Goal: Information Seeking & Learning: Find specific fact

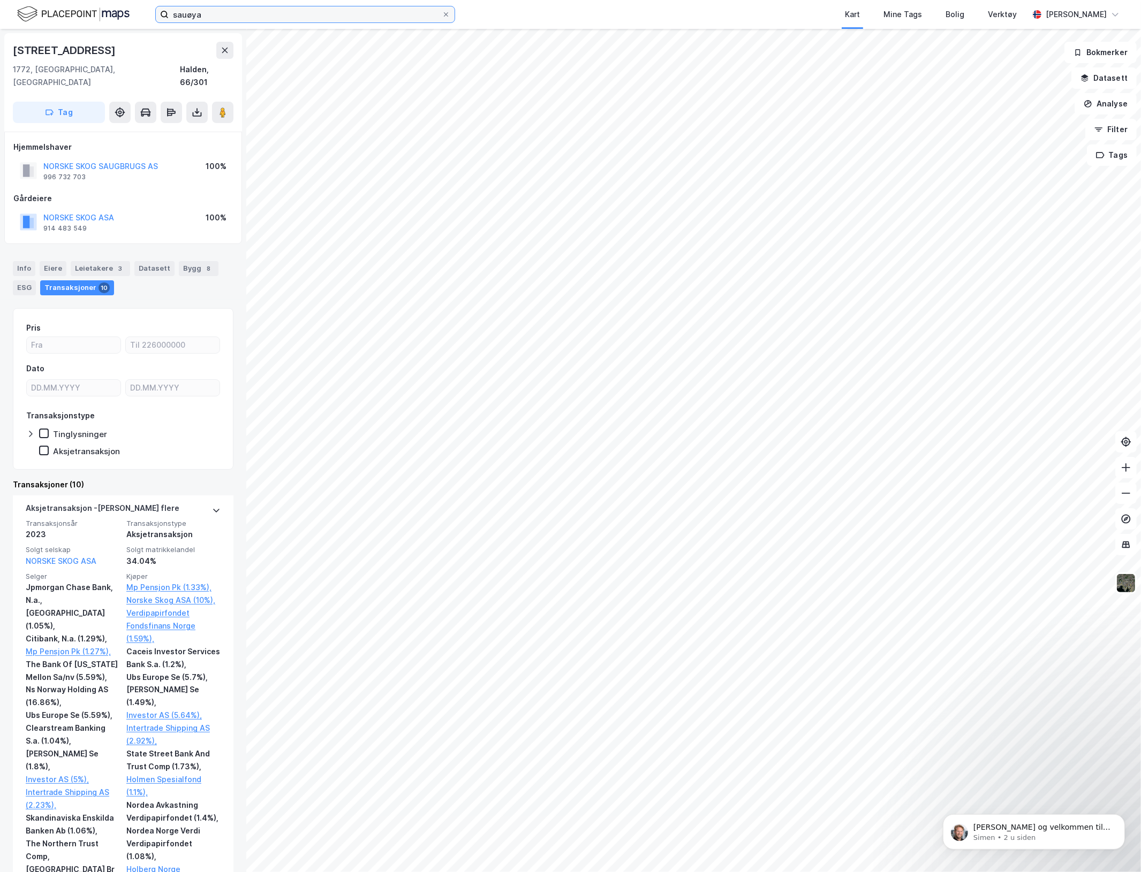
drag, startPoint x: 220, startPoint y: 12, endPoint x: 3, endPoint y: 11, distance: 216.8
click at [0, 11] on html "sauøya Kart Mine Tags Bolig Verktøy [PERSON_NAME] Tistedalsgata 9 1772, [GEOGRA…" at bounding box center [570, 436] width 1141 height 872
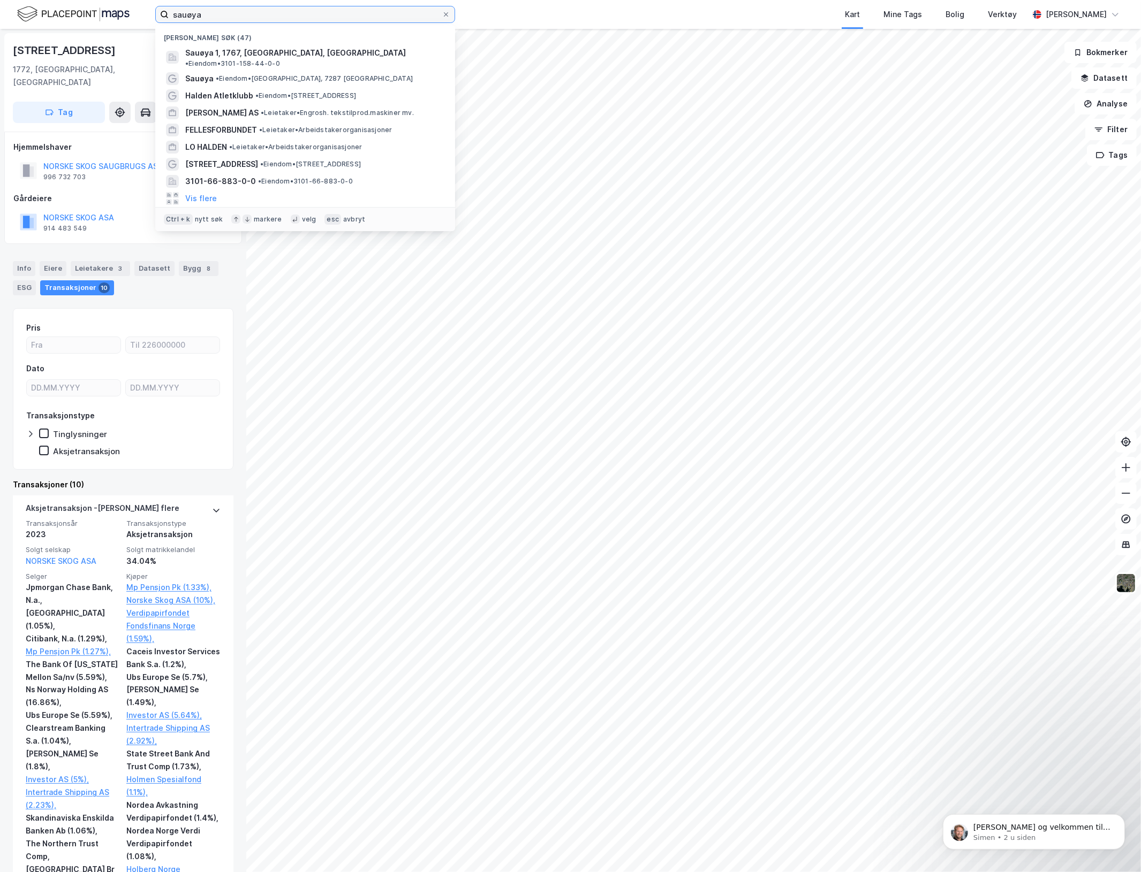
paste input "[STREET_ADDRESS]"
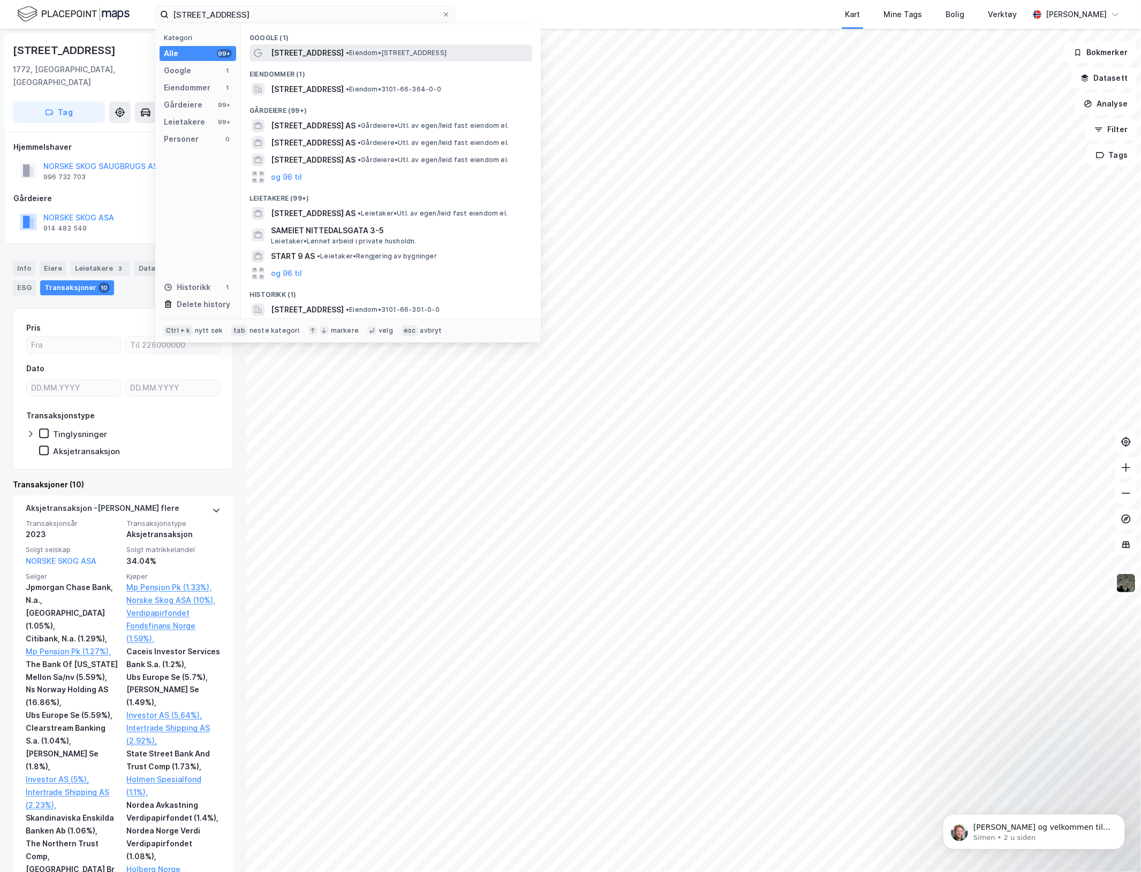
click at [399, 57] on span "• Eiendom • [STREET_ADDRESS]" at bounding box center [396, 53] width 101 height 9
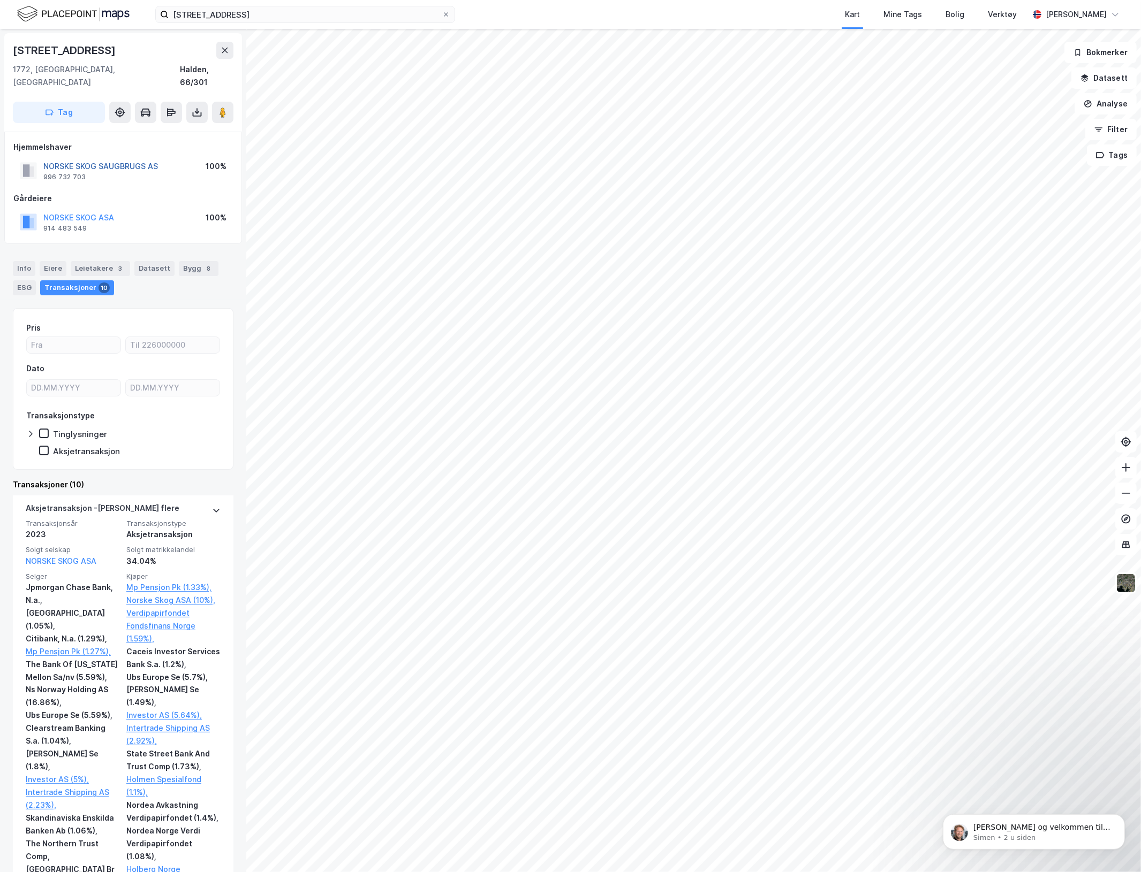
click at [0, 0] on button "NORSKE SKOG SAUGBRUGS AS" at bounding box center [0, 0] width 0 height 0
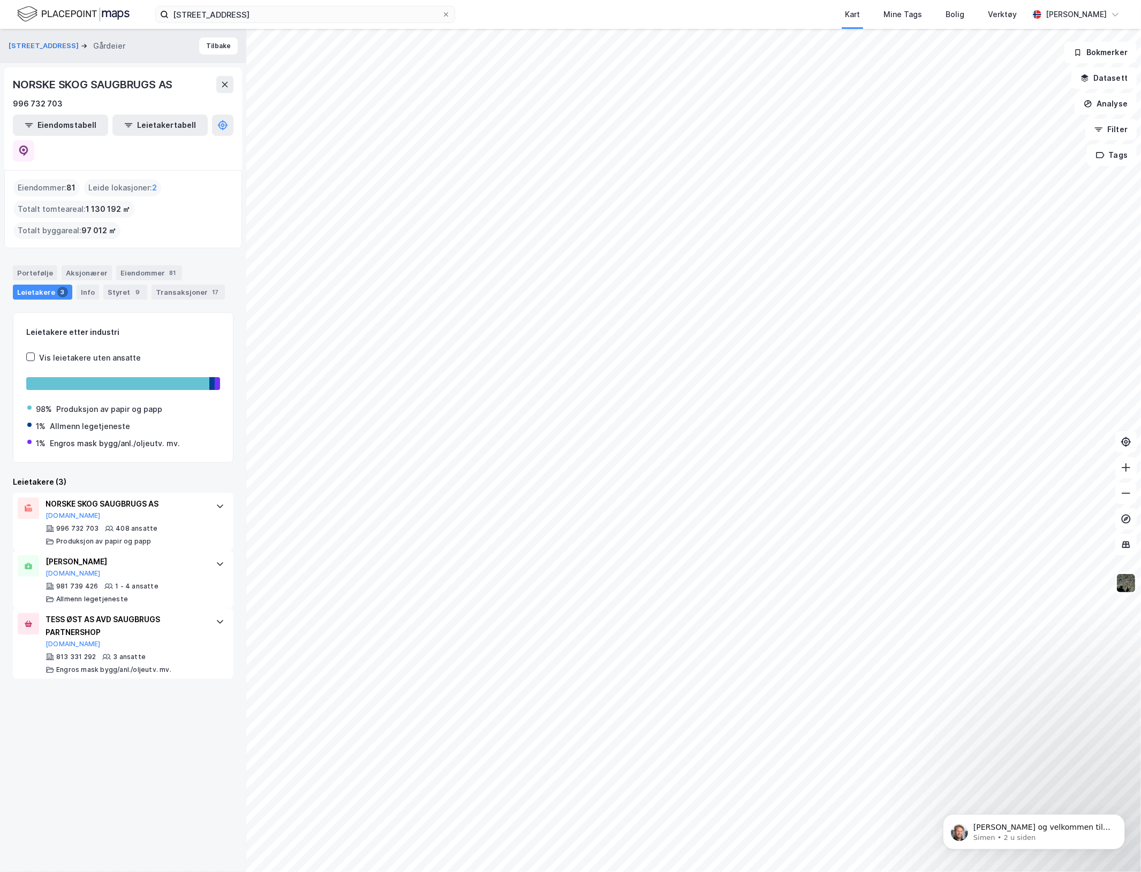
click at [664, 697] on html "Tistedalsgata 9 Kart Mine Tags Bolig Verktøy [PERSON_NAME] Tistedalsgata 9 Gård…" at bounding box center [570, 436] width 1141 height 872
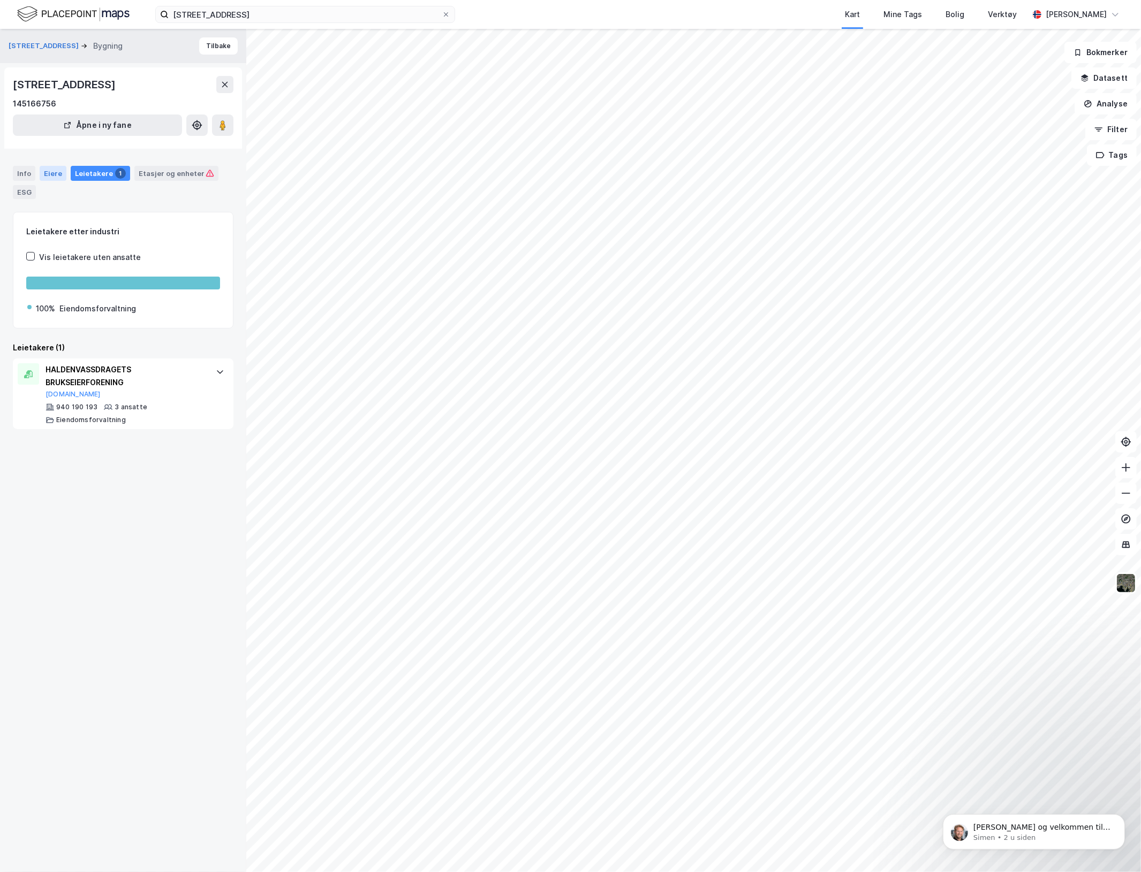
click at [44, 178] on div "Eiere" at bounding box center [53, 173] width 27 height 15
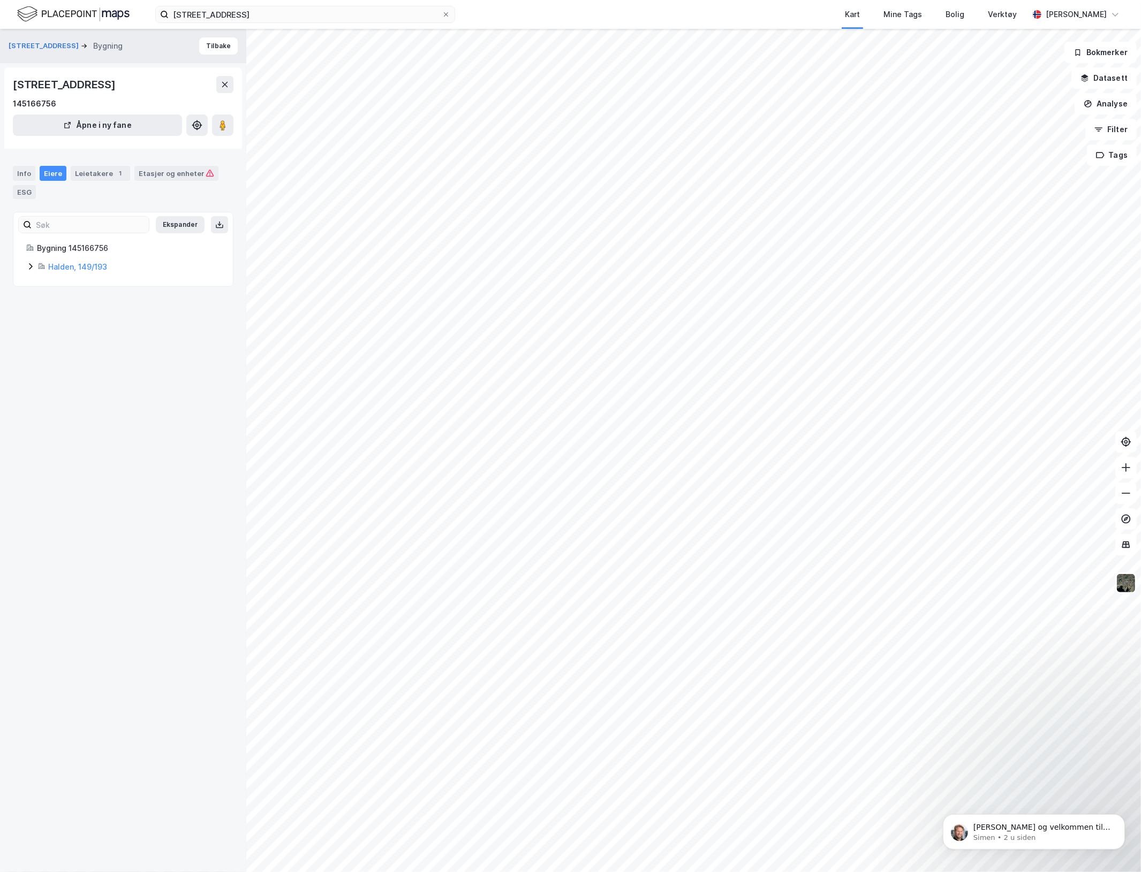
click at [25, 263] on div "Bygning 145166756 Halden, 149/193" at bounding box center [122, 258] width 219 height 32
click at [29, 264] on icon at bounding box center [30, 266] width 3 height 6
click at [43, 281] on icon at bounding box center [43, 284] width 9 height 9
click at [33, 266] on icon at bounding box center [30, 267] width 6 height 4
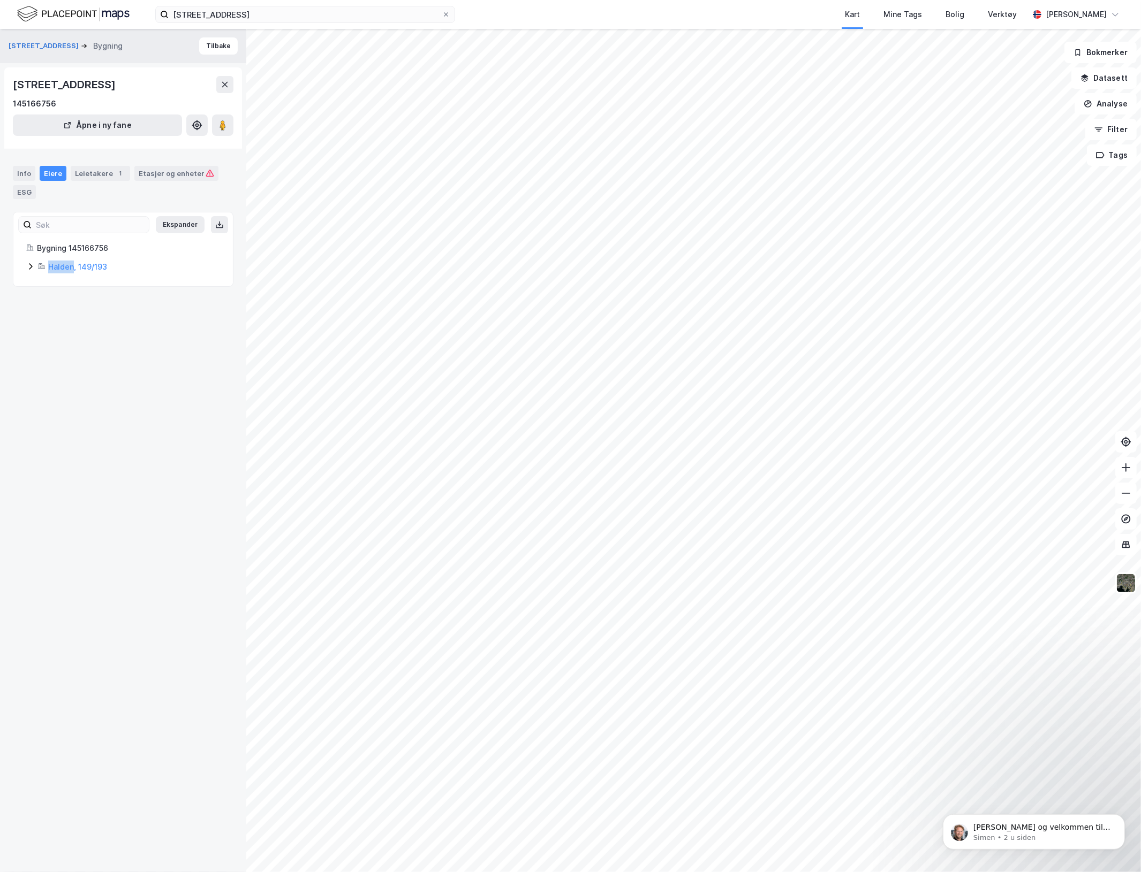
click at [33, 266] on icon at bounding box center [30, 266] width 9 height 9
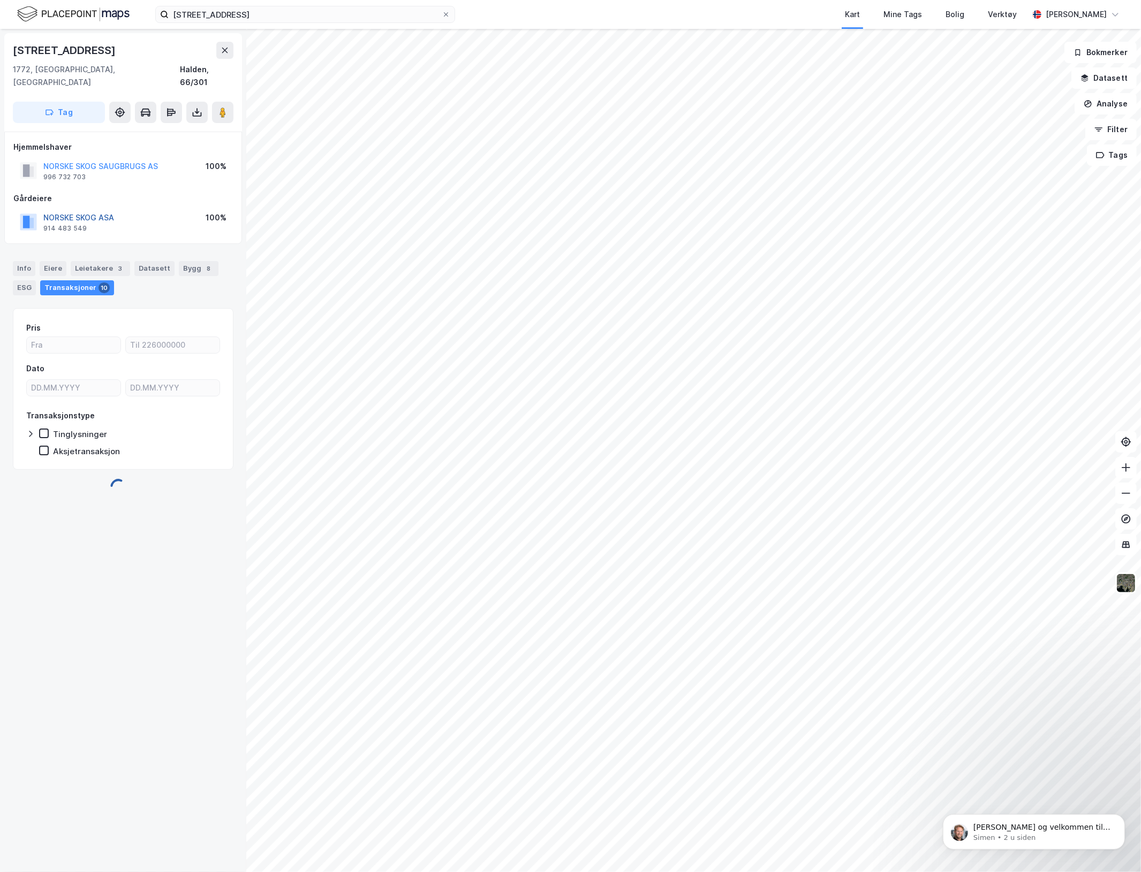
click at [0, 0] on button "NORSKE SKOG ASA" at bounding box center [0, 0] width 0 height 0
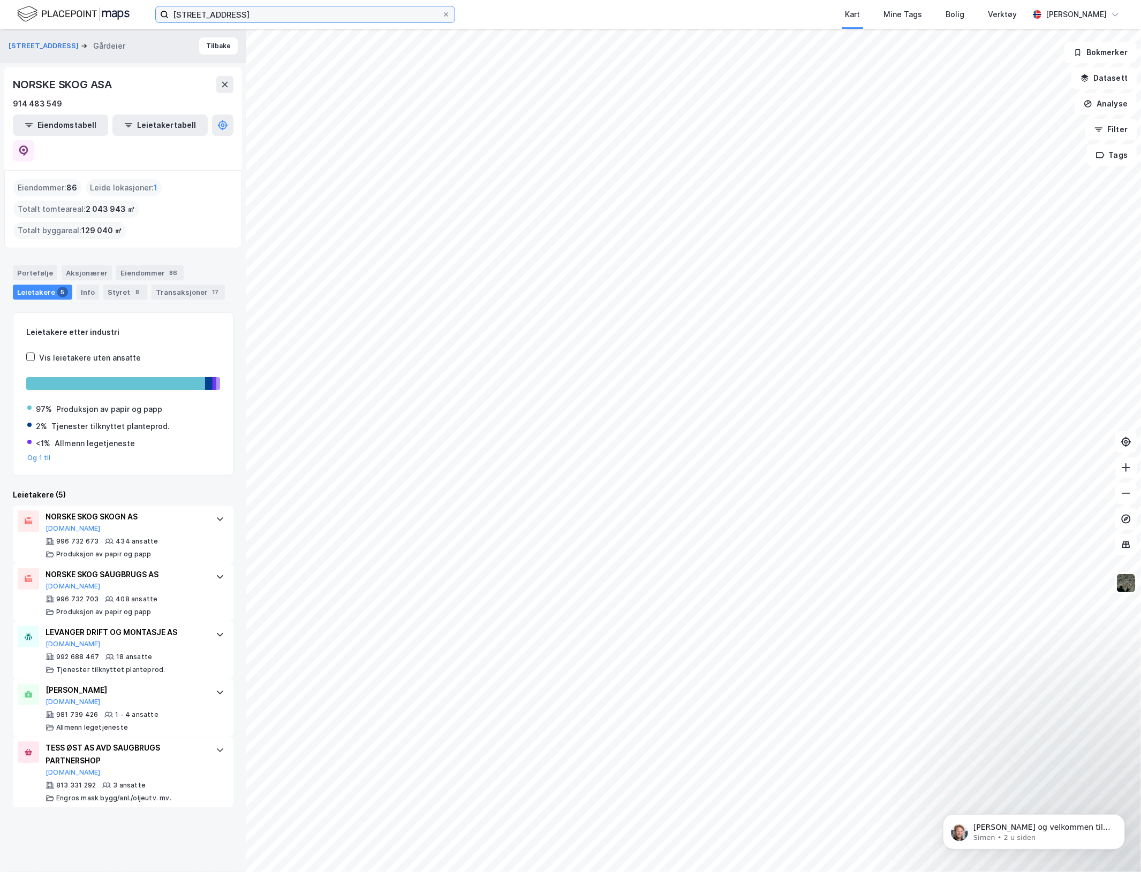
drag, startPoint x: 186, startPoint y: -1, endPoint x: 51, endPoint y: -13, distance: 135.9
click at [51, 0] on html "Tistedalsgata 9 Kart Mine Tags Bolig Verktøy [PERSON_NAME] Tistedalsgata 9 Gård…" at bounding box center [570, 436] width 1141 height 872
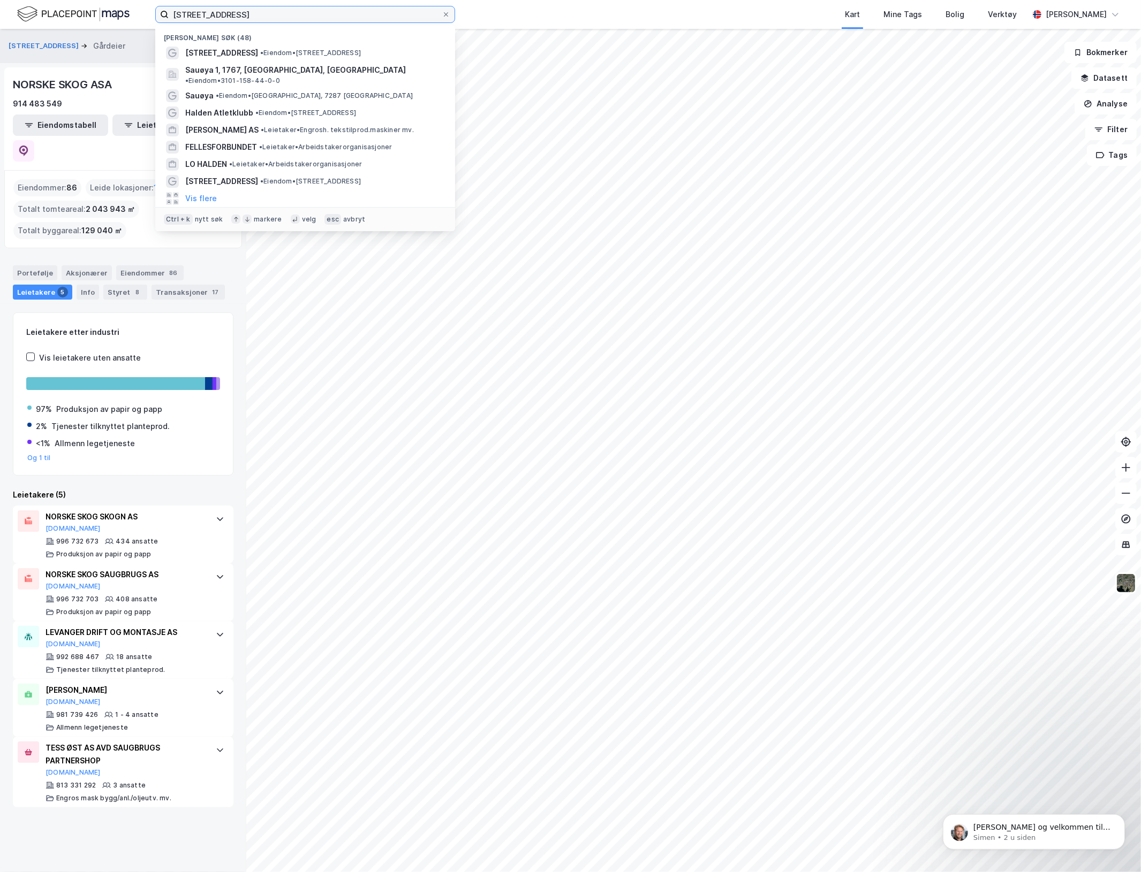
drag, startPoint x: 255, startPoint y: 13, endPoint x: -1, endPoint y: -18, distance: 258.3
click at [0, 0] on html "[STREET_ADDRESS] Nylige søk (48) [STREET_ADDRESS] • Eiendom • [STREET_ADDRESS] …" at bounding box center [570, 436] width 1141 height 872
click at [292, 19] on input "[STREET_ADDRESS]" at bounding box center [305, 14] width 273 height 16
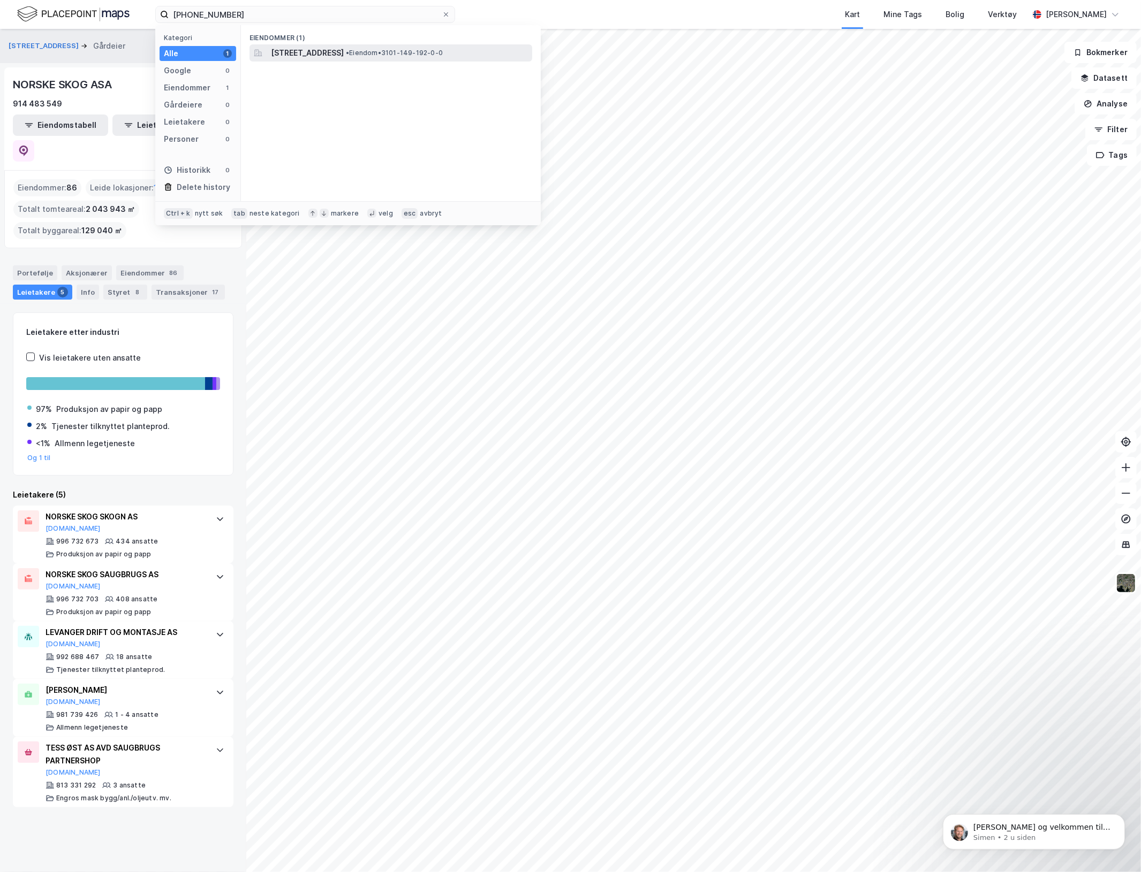
click at [344, 54] on span "[STREET_ADDRESS]" at bounding box center [307, 53] width 73 height 13
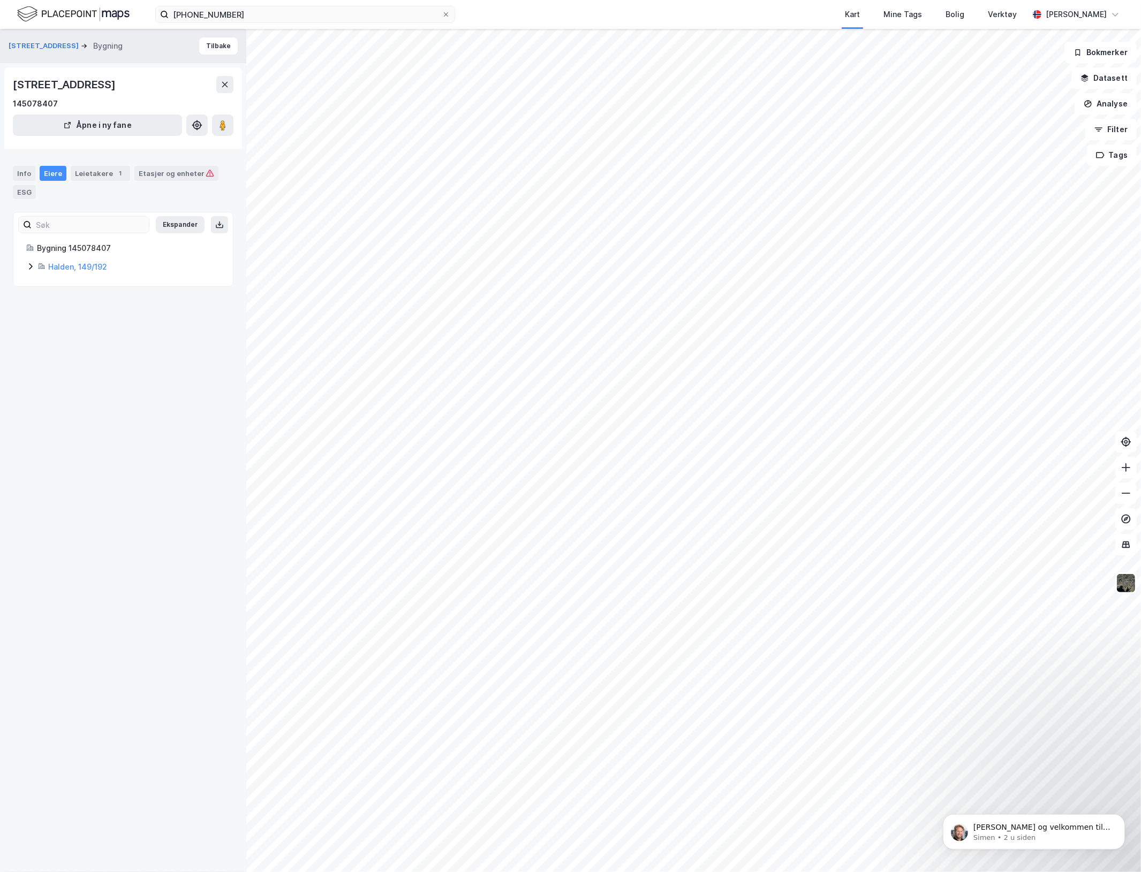
click at [39, 267] on icon at bounding box center [40, 266] width 3 height 5
click at [83, 162] on div "Info Eiere Leietakere 1 Etasjer og enheter ESG" at bounding box center [123, 178] width 246 height 50
click at [83, 170] on div "Leietakere 1" at bounding box center [100, 173] width 59 height 15
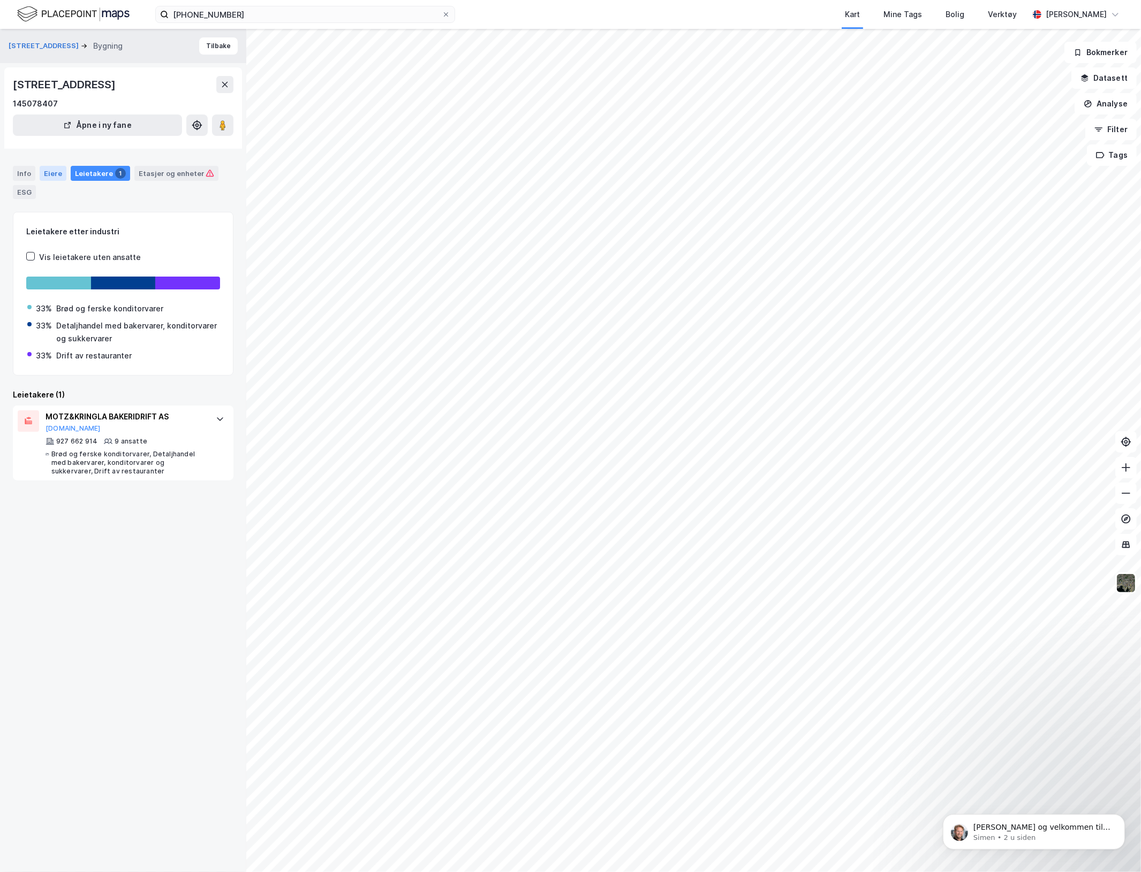
click at [54, 170] on div "Eiere" at bounding box center [53, 173] width 27 height 15
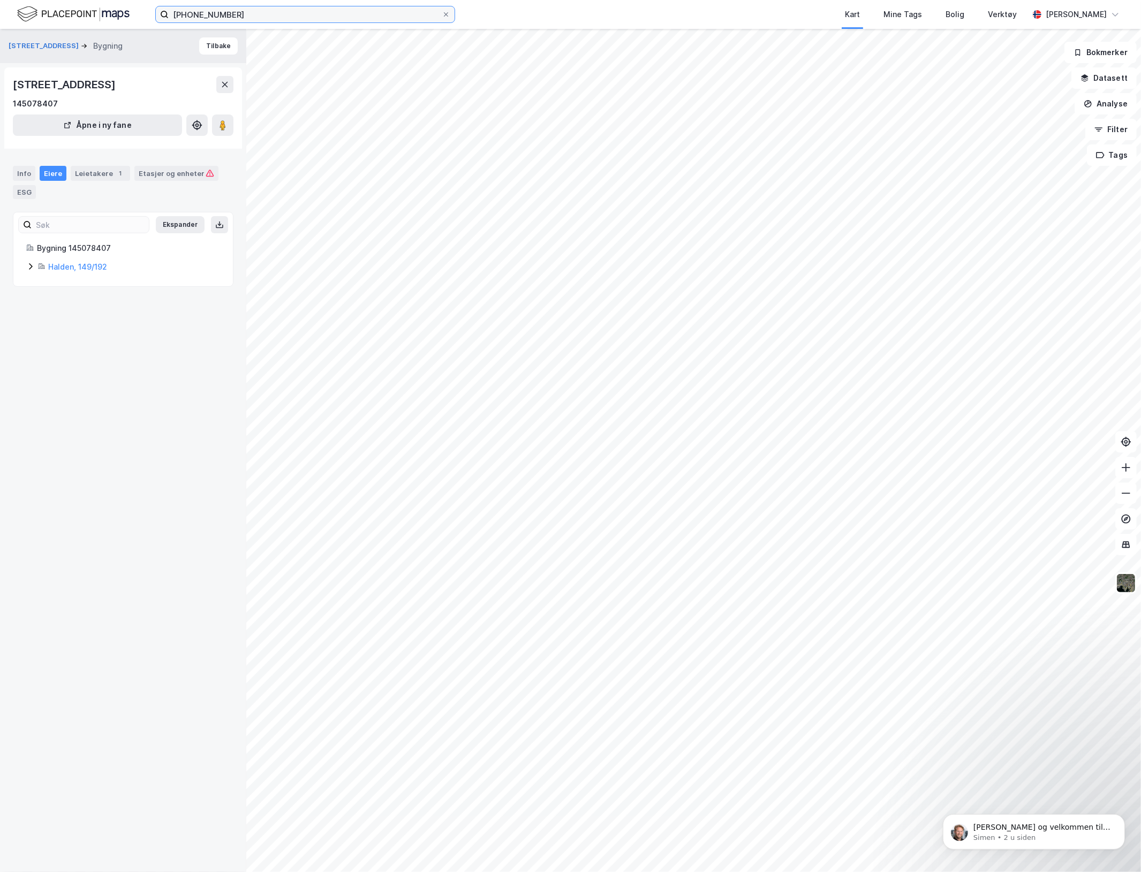
drag, startPoint x: 229, startPoint y: 11, endPoint x: 4, endPoint y: 13, distance: 224.8
click at [0, 12] on html "[PHONE_NUMBER] Kart Mine Tags Bolig Verktøy [PERSON_NAME] Aremarkveien 2 Bygnin…" at bounding box center [570, 436] width 1141 height 872
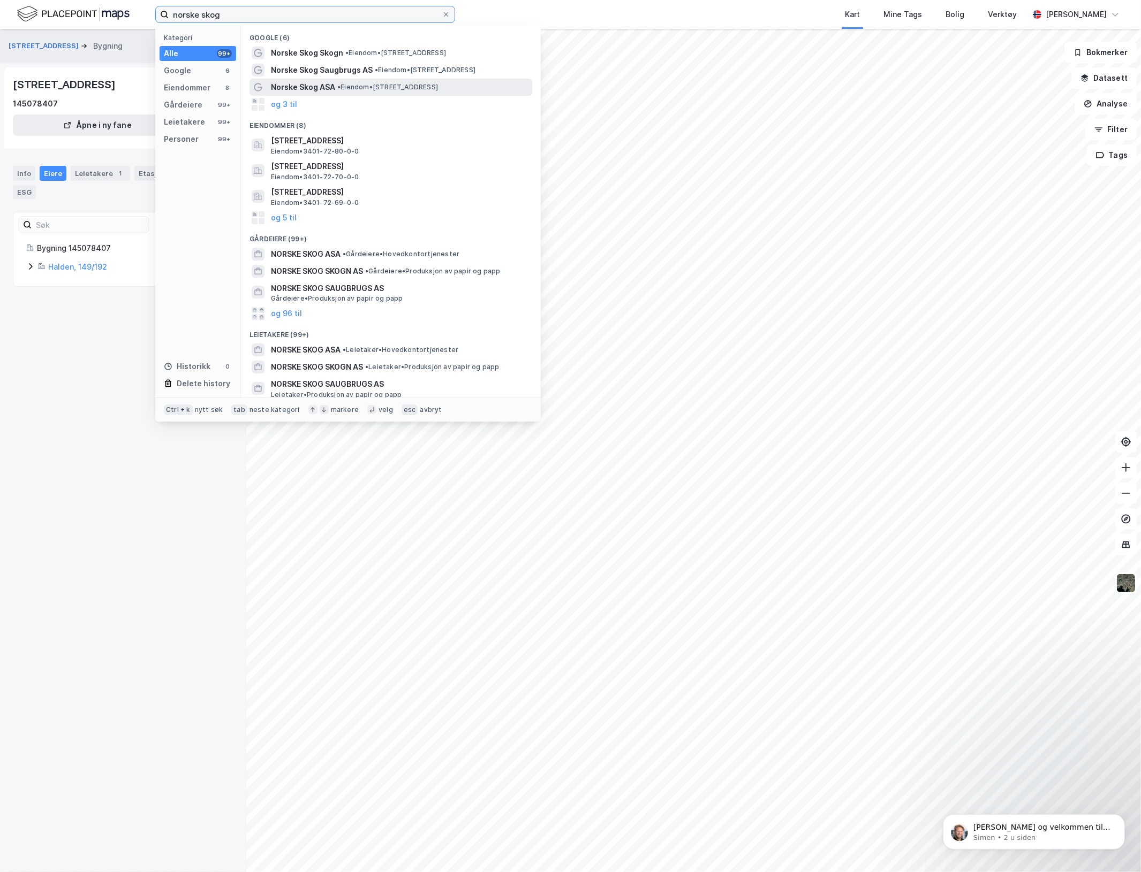
type input "norske skog"
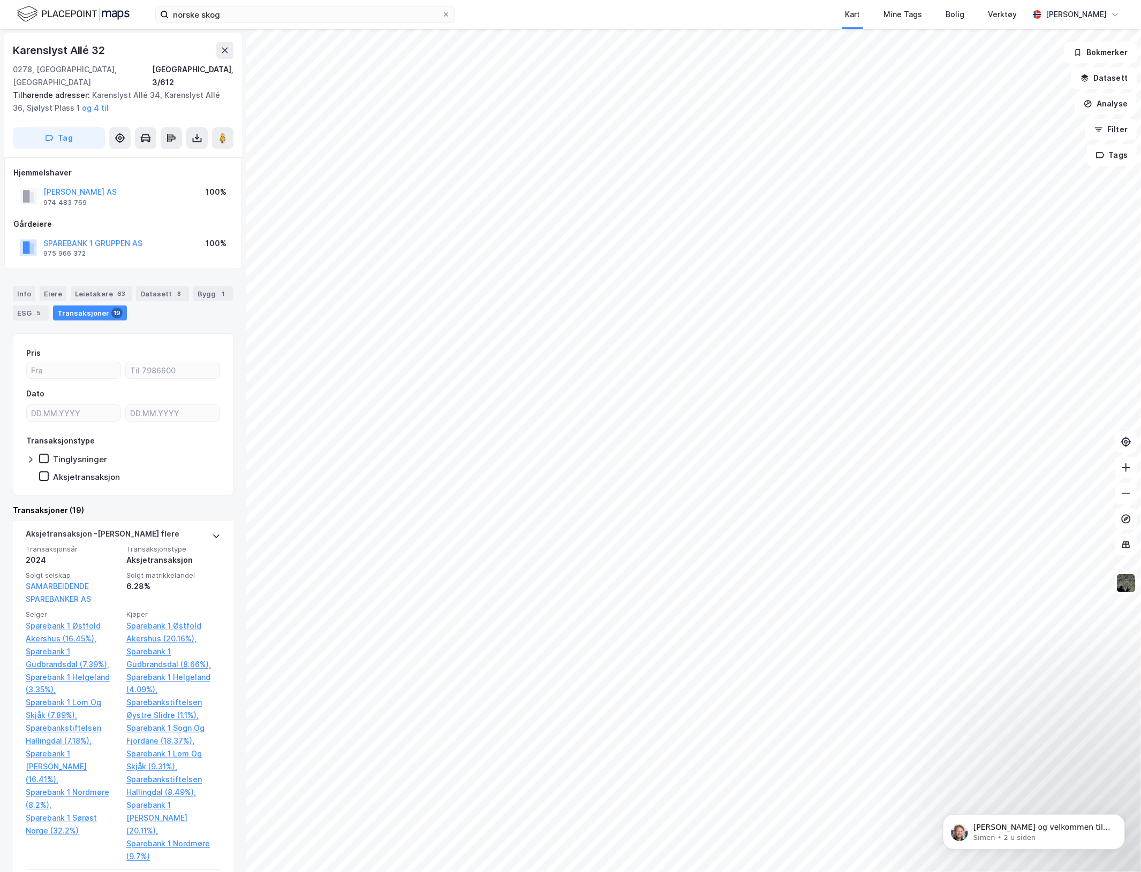
click at [493, 0] on html "norske skog Kart Mine Tags Bolig Verktøy [PERSON_NAME] [STREET_ADDRESS], 3/612 …" at bounding box center [570, 436] width 1141 height 872
click at [245, 12] on input "norske skog" at bounding box center [305, 14] width 273 height 16
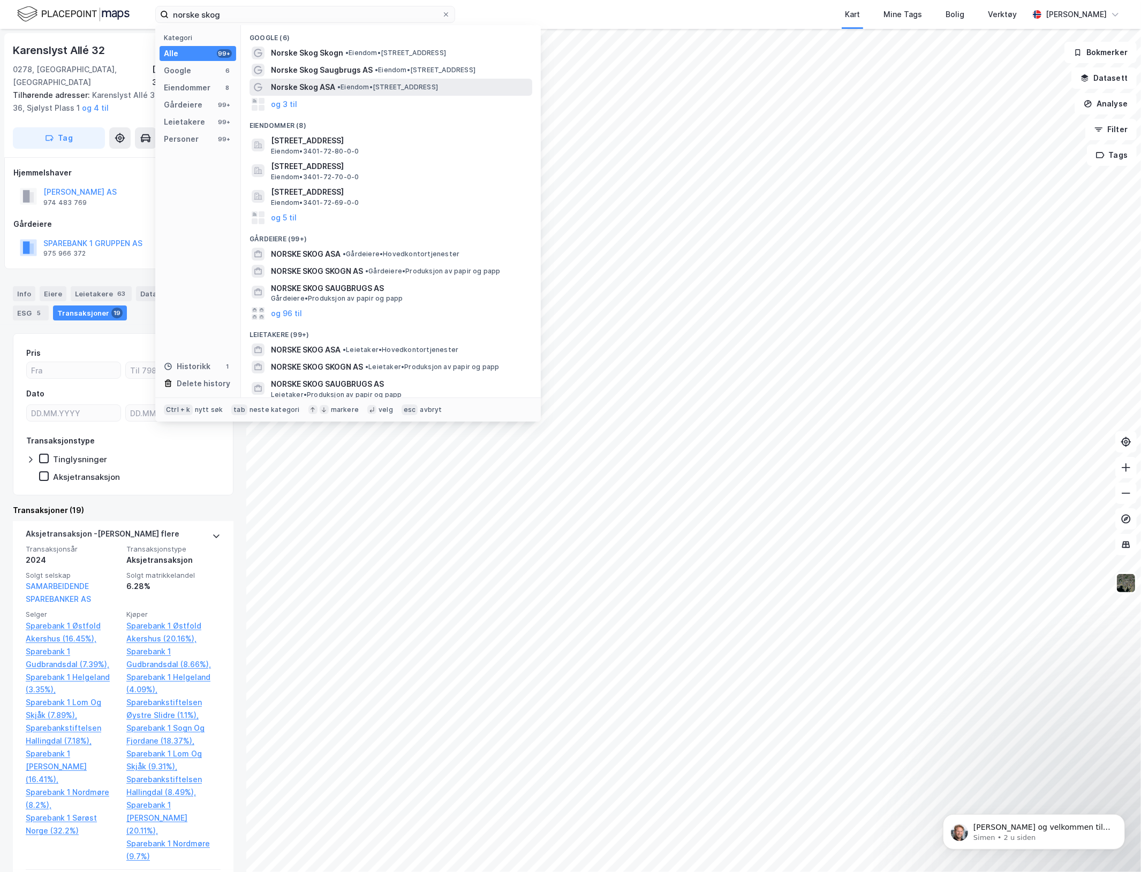
click at [313, 79] on div "Norske Skog ASA • Eiendom • [STREET_ADDRESS]" at bounding box center [390, 87] width 283 height 17
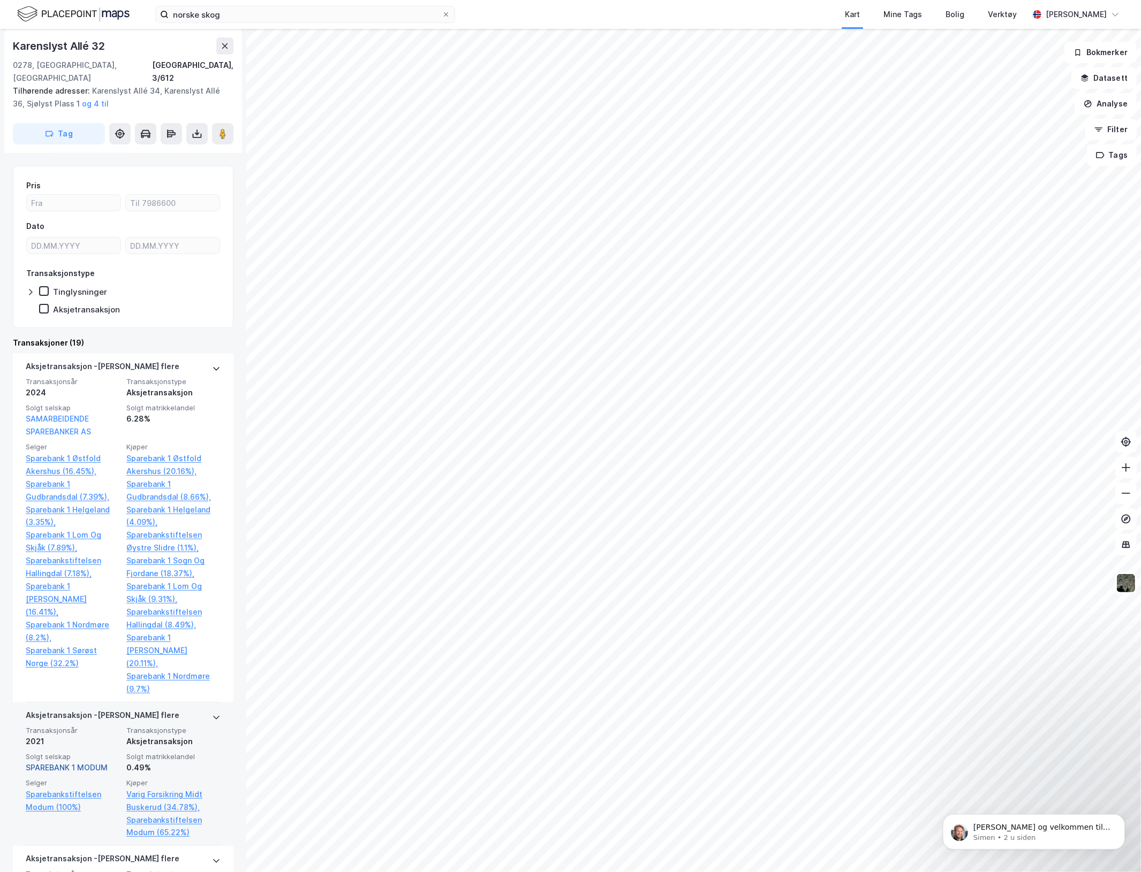
scroll to position [335, 0]
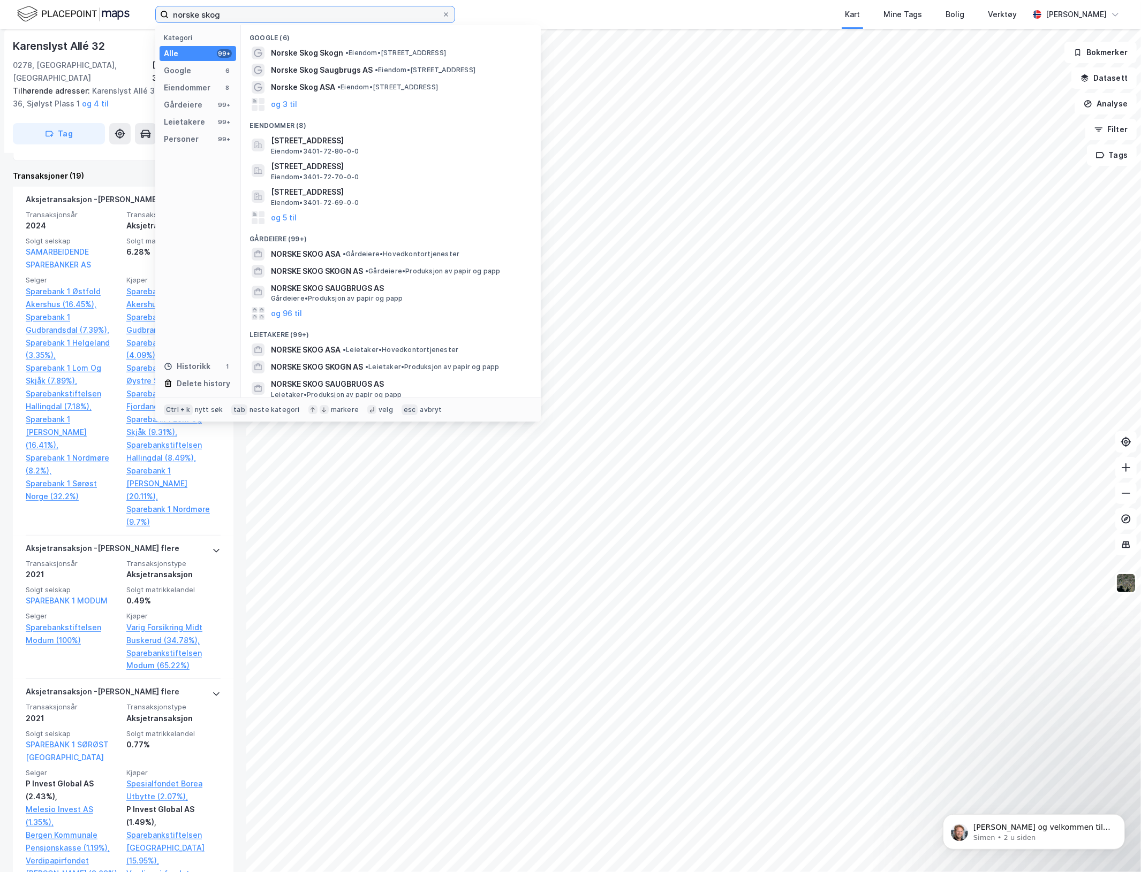
drag, startPoint x: 229, startPoint y: 19, endPoint x: 14, endPoint y: 2, distance: 215.4
click at [34, 3] on div "norske skog Kategori Alle 99+ Google 6 Eiendommer 8 Gårdeiere 99+ Leietakere 99…" at bounding box center [570, 14] width 1141 height 29
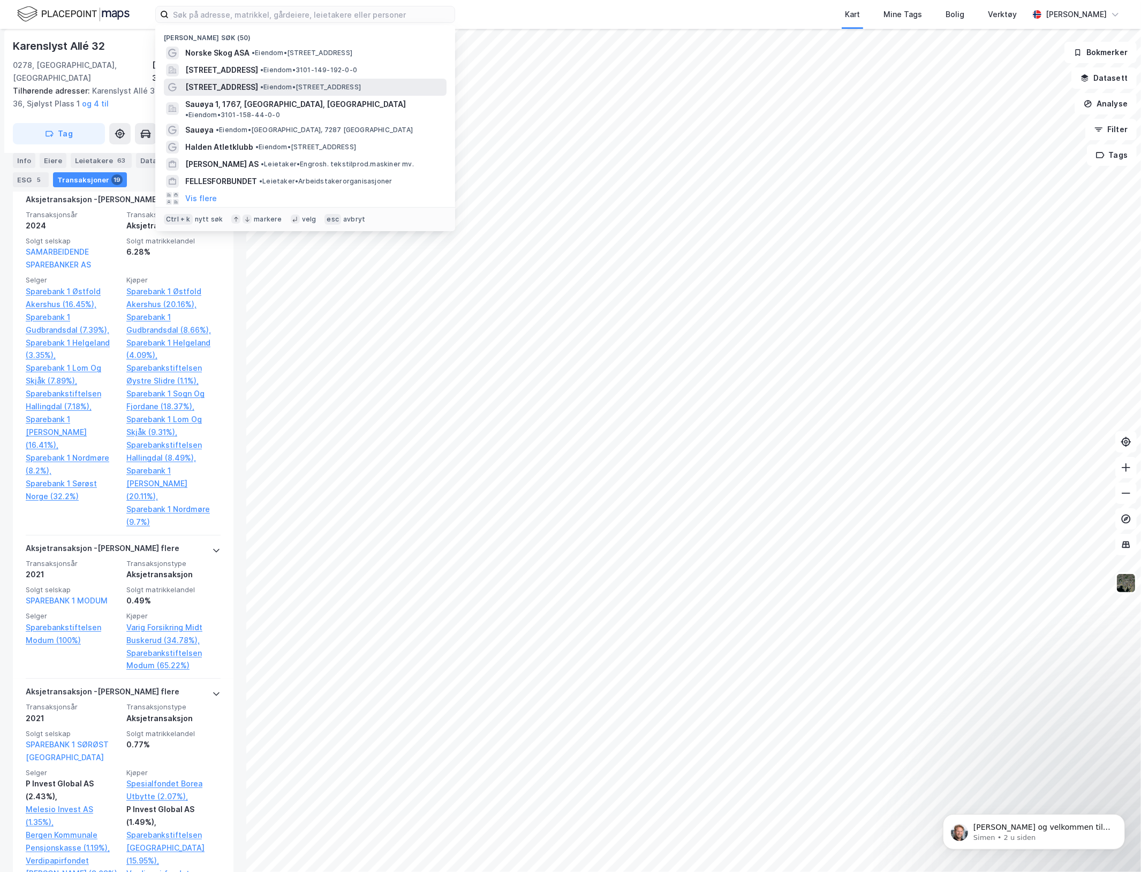
click at [248, 79] on div "[STREET_ADDRESS] • Eiendom • [STREET_ADDRESS]" at bounding box center [305, 87] width 283 height 17
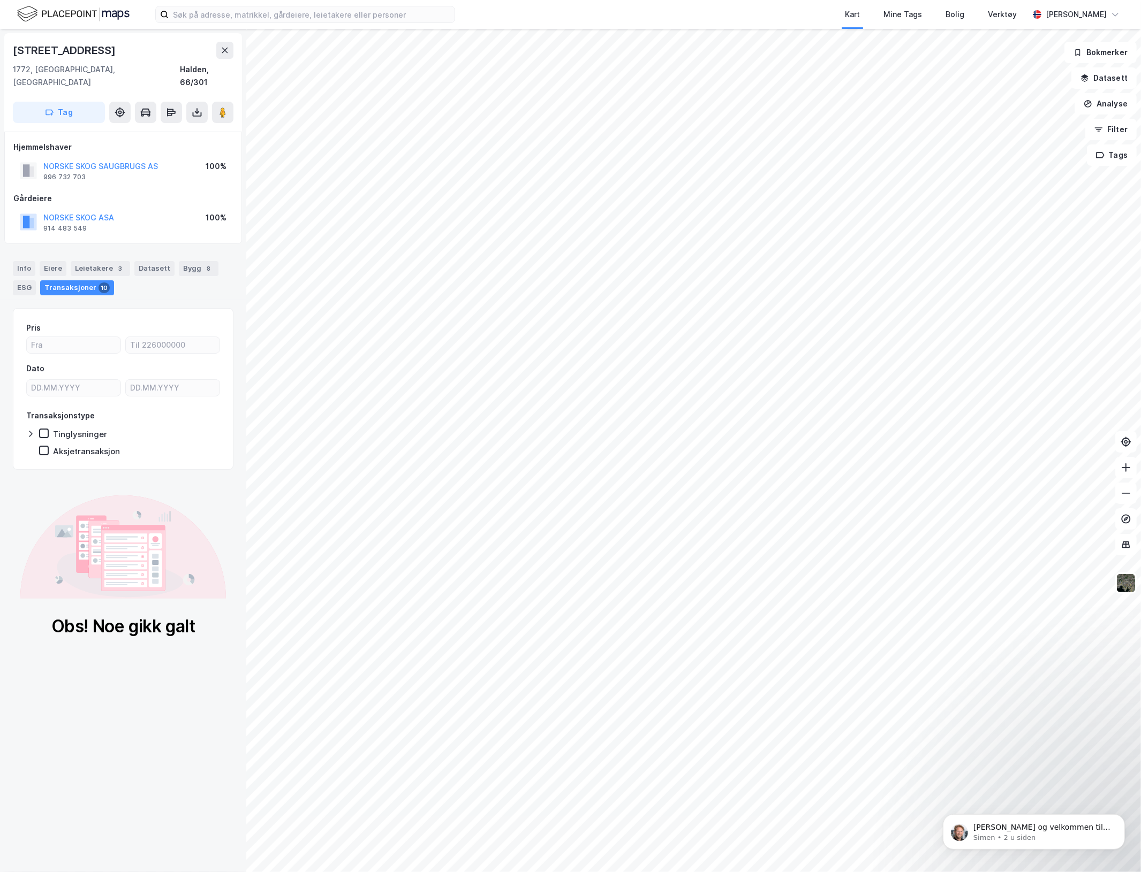
click at [113, 160] on div "NORSKE SKOG SAUGBRUGS AS" at bounding box center [100, 166] width 115 height 13
click at [0, 0] on button "NORSKE SKOG SAUGBRUGS AS" at bounding box center [0, 0] width 0 height 0
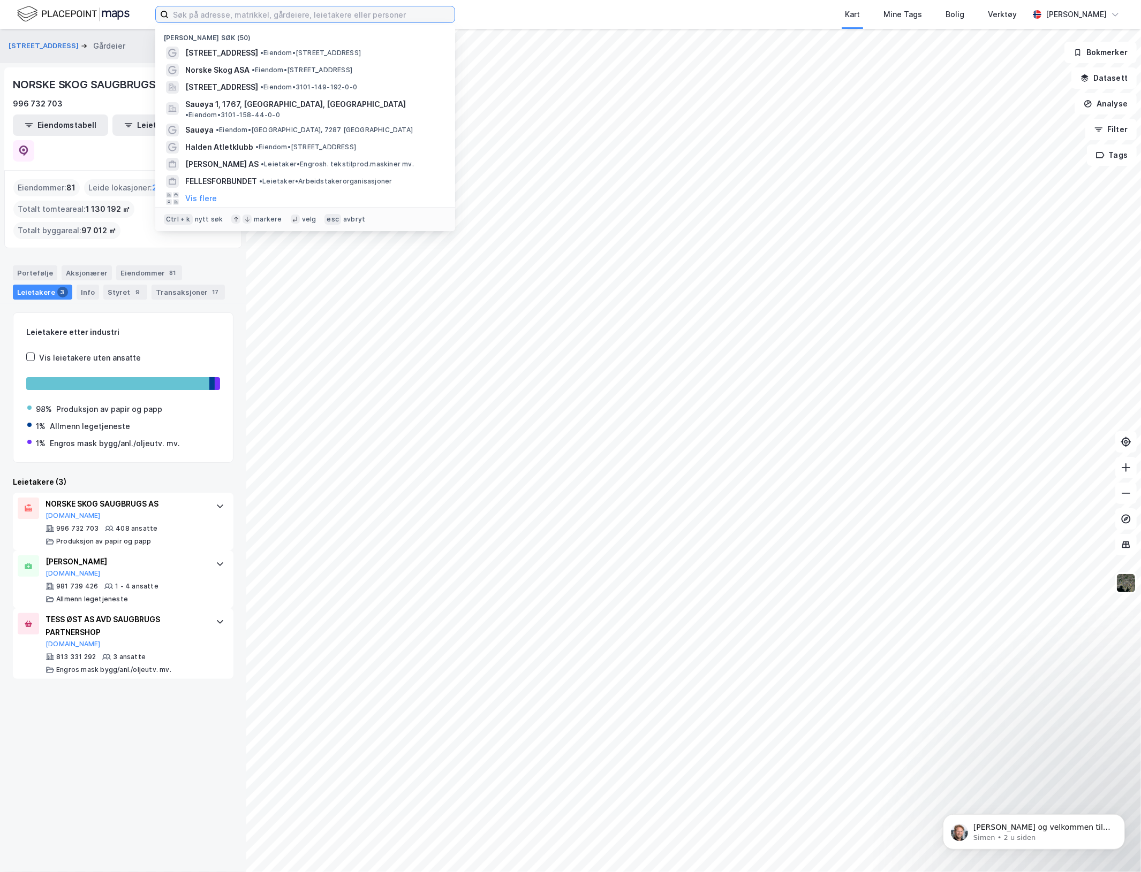
click at [287, 14] on input at bounding box center [312, 14] width 286 height 16
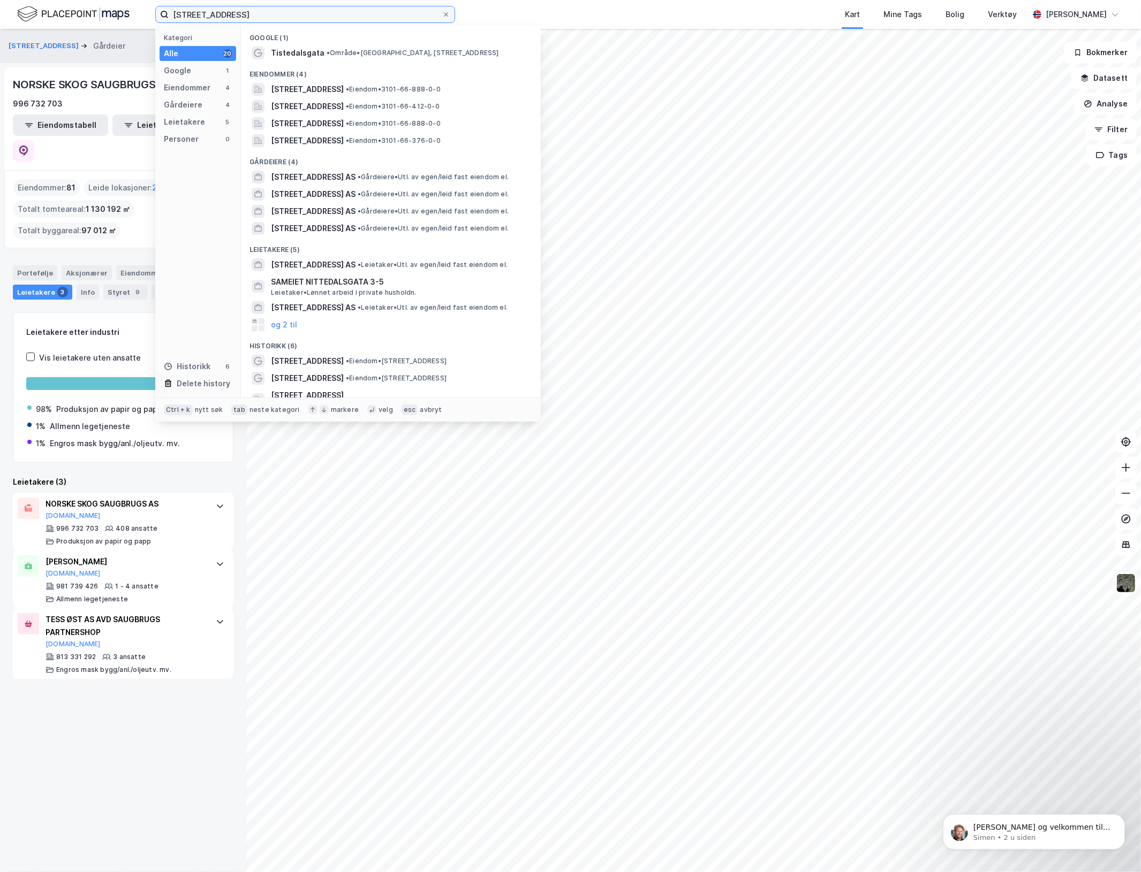
type input "[STREET_ADDRESS]"
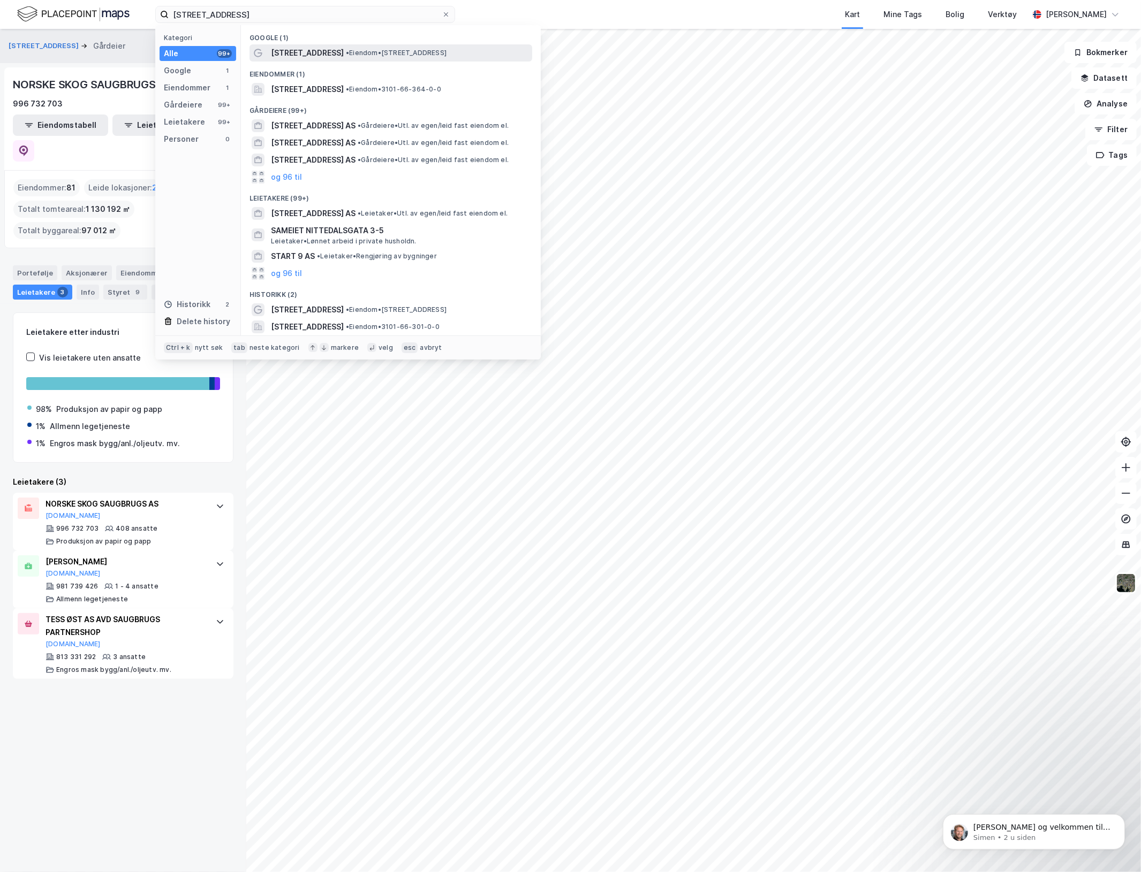
click at [301, 56] on span "[STREET_ADDRESS]" at bounding box center [307, 53] width 73 height 13
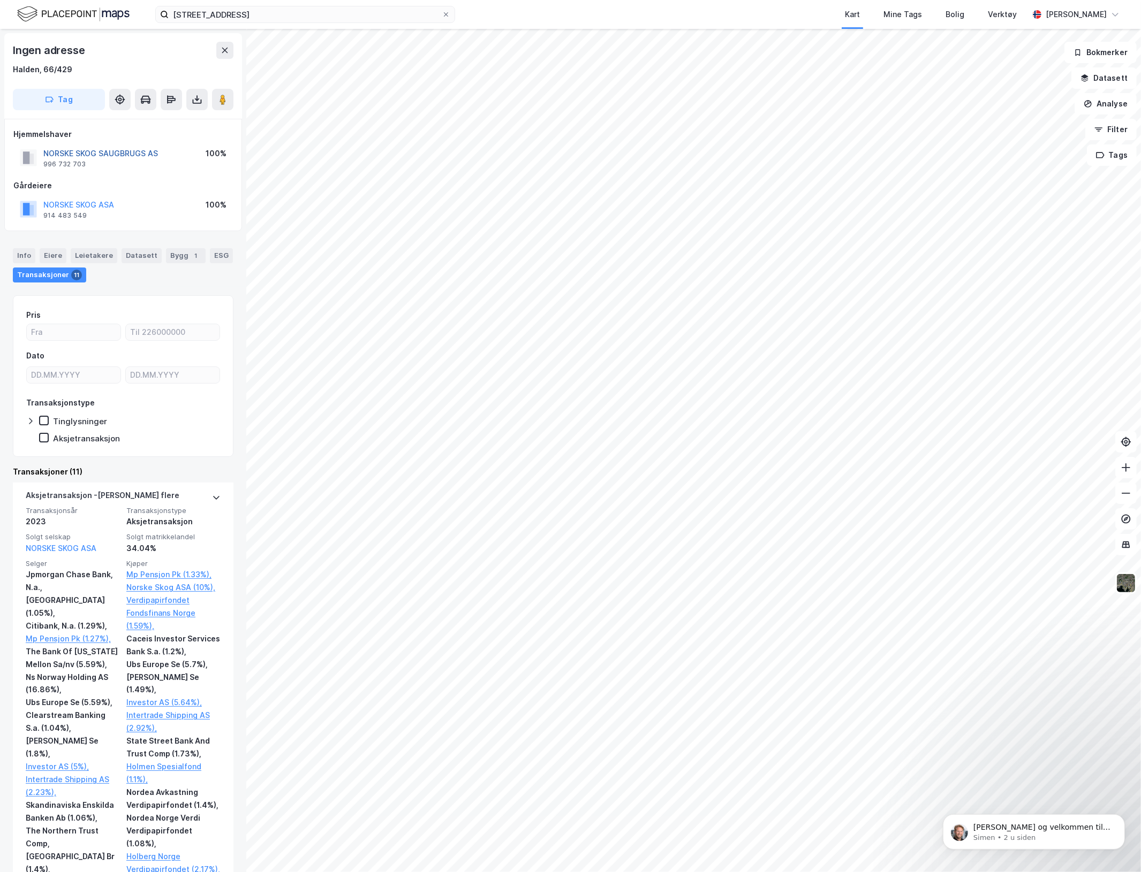
click at [0, 0] on button "NORSKE SKOG SAUGBRUGS AS" at bounding box center [0, 0] width 0 height 0
